Goal: Check status

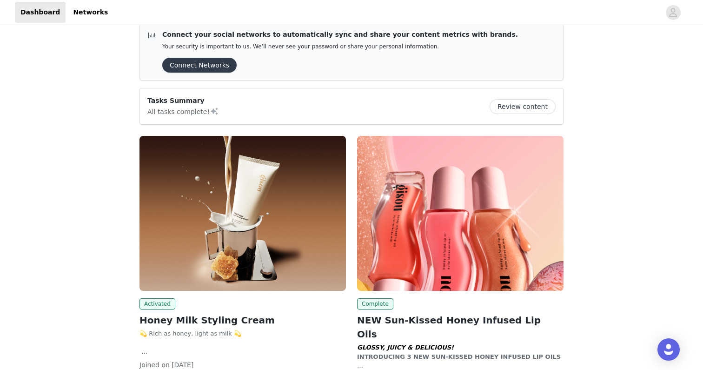
scroll to position [13, 0]
click at [176, 266] on img at bounding box center [243, 212] width 207 height 155
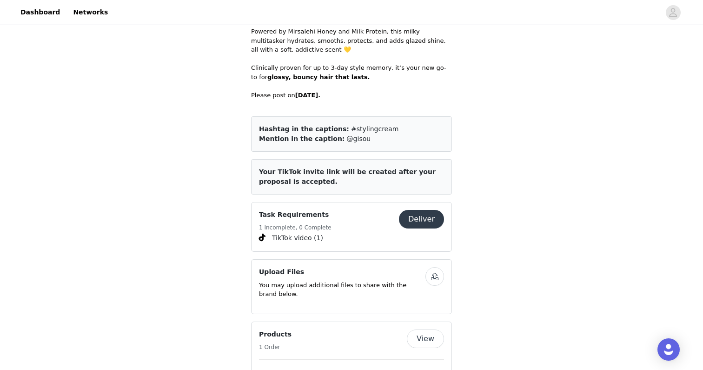
scroll to position [429, 0]
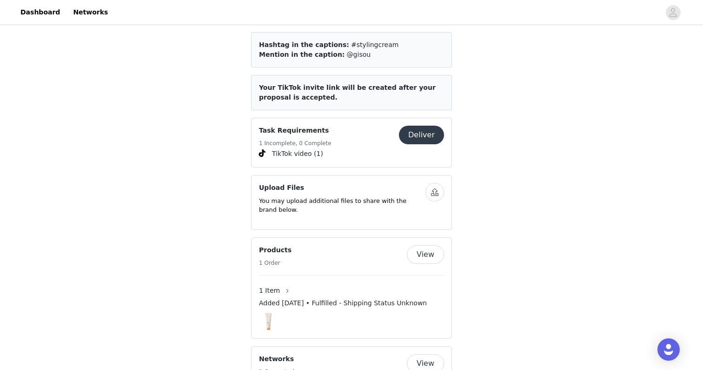
click at [311, 290] on div "1 Item" at bounding box center [351, 290] width 185 height 15
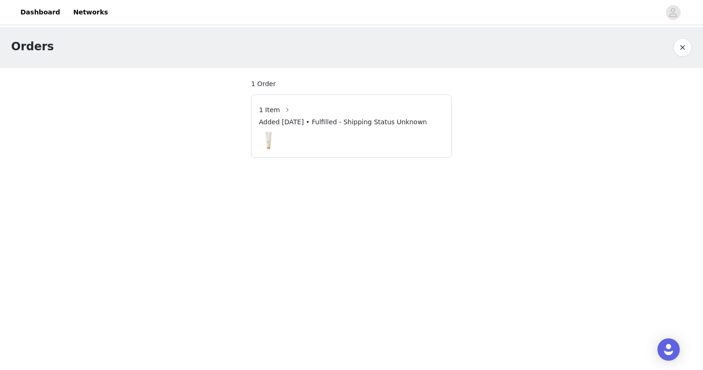
click at [365, 127] on div "Added [DATE] • Fulfilled - Shipping Status Unknown" at bounding box center [351, 123] width 185 height 13
click at [362, 120] on span "Added [DATE] • Fulfilled - Shipping Status Unknown" at bounding box center [343, 122] width 168 height 10
click at [285, 109] on button "button" at bounding box center [287, 109] width 15 height 15
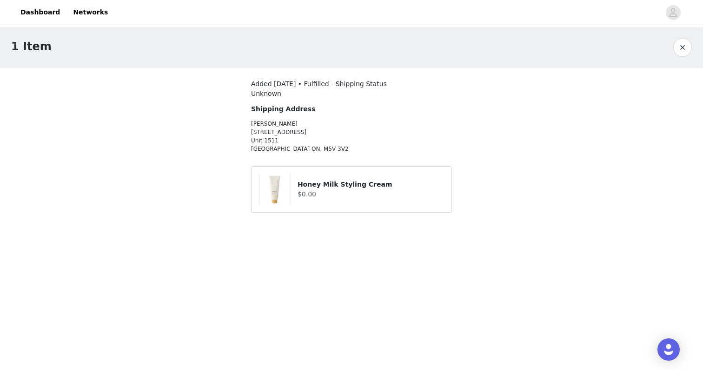
click at [689, 48] on button "button" at bounding box center [683, 47] width 19 height 19
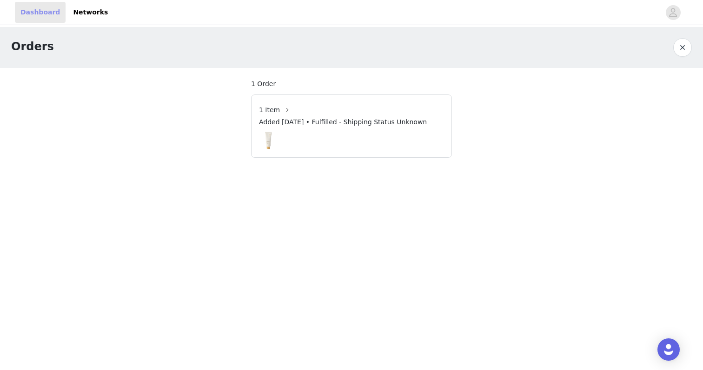
click at [34, 17] on link "Dashboard" at bounding box center [40, 12] width 51 height 21
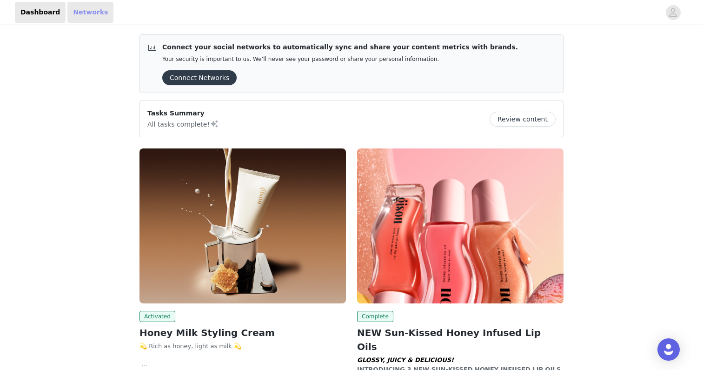
click at [69, 12] on link "Networks" at bounding box center [90, 12] width 46 height 21
